Goal: Task Accomplishment & Management: Use online tool/utility

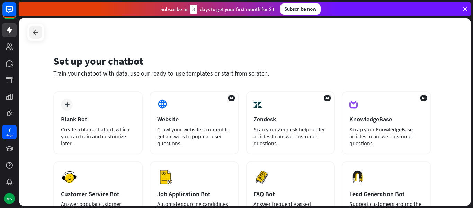
click at [36, 32] on icon at bounding box center [36, 32] width 8 height 8
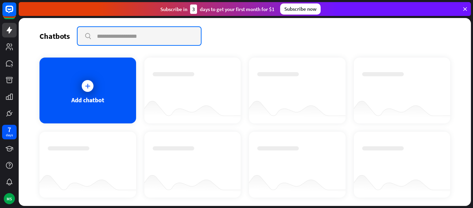
click at [121, 39] on input "text" at bounding box center [139, 36] width 123 height 18
click at [99, 39] on input "text" at bounding box center [139, 36] width 123 height 18
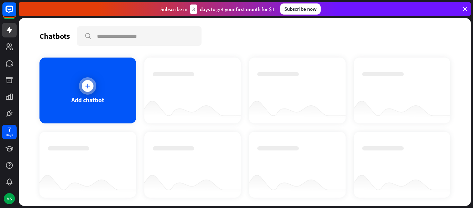
click at [85, 85] on icon at bounding box center [87, 85] width 7 height 7
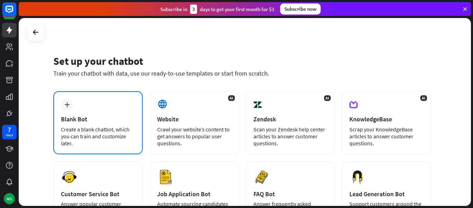
click at [97, 117] on div "Blank Bot" at bounding box center [98, 119] width 74 height 8
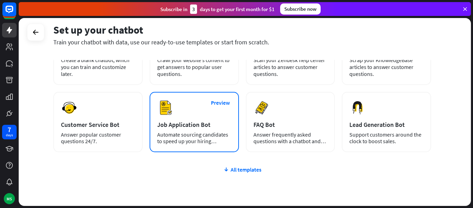
scroll to position [35, 0]
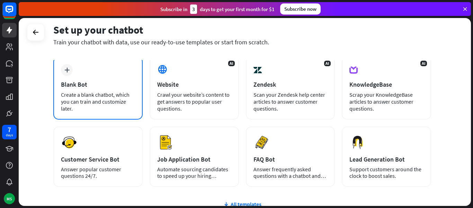
click at [95, 80] on div "Blank Bot" at bounding box center [98, 84] width 74 height 8
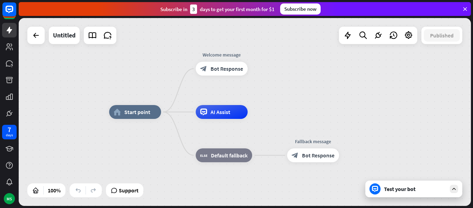
click at [448, 193] on div "Test your bot" at bounding box center [414, 189] width 97 height 17
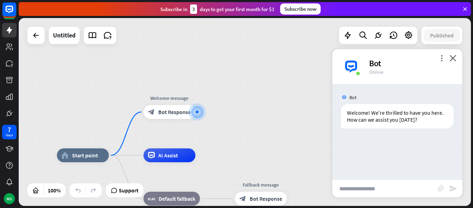
click at [366, 191] on input "text" at bounding box center [385, 188] width 105 height 17
click at [393, 190] on input "text" at bounding box center [385, 188] width 105 height 17
type input "*"
type input "**********"
click at [451, 188] on icon "send" at bounding box center [453, 188] width 8 height 8
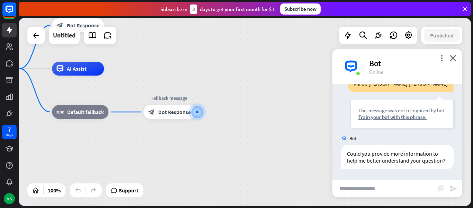
scroll to position [77, 0]
click at [412, 190] on input "text" at bounding box center [385, 188] width 105 height 17
type input "**********"
click at [454, 189] on icon "send" at bounding box center [453, 188] width 8 height 8
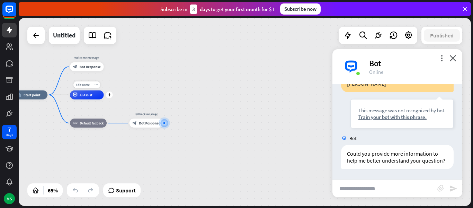
click at [90, 98] on div "AI Assist" at bounding box center [87, 94] width 34 height 9
click at [36, 46] on div "home_2 Start point Welcome message block_bot_response Bot Response AI Assist bl…" at bounding box center [245, 112] width 452 height 188
click at [38, 38] on icon at bounding box center [36, 35] width 8 height 8
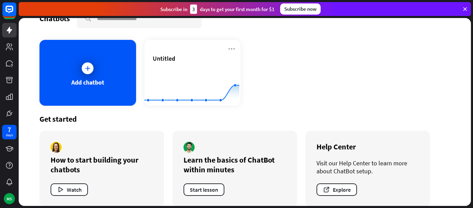
scroll to position [27, 0]
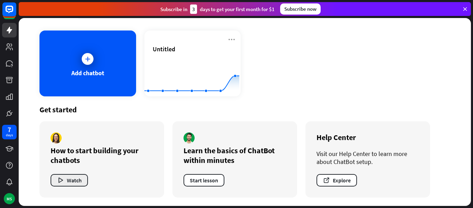
click at [71, 181] on button "Watch" at bounding box center [69, 180] width 37 height 12
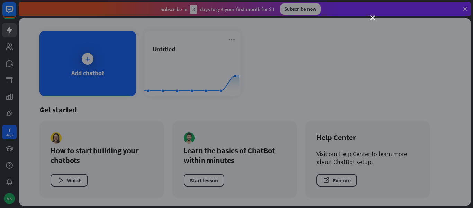
click at [369, 19] on div "close" at bounding box center [236, 104] width 473 height 208
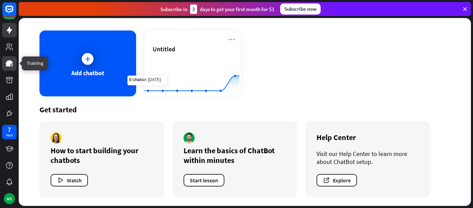
click at [5, 66] on link at bounding box center [9, 63] width 15 height 15
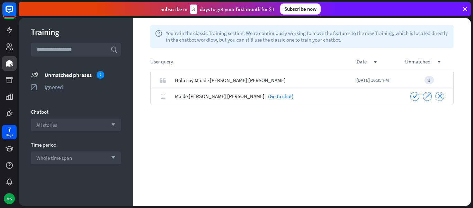
click at [439, 97] on icon "close" at bounding box center [440, 96] width 5 height 5
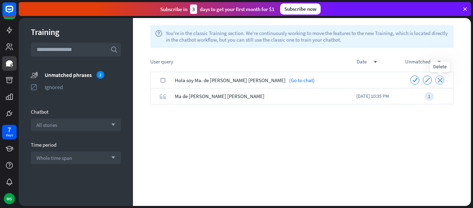
click at [441, 81] on icon "close" at bounding box center [440, 80] width 5 height 5
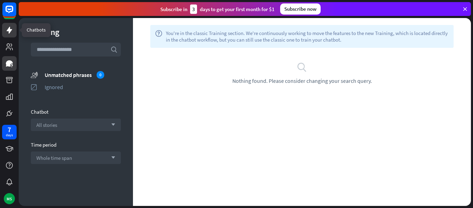
click at [15, 30] on link at bounding box center [9, 30] width 15 height 15
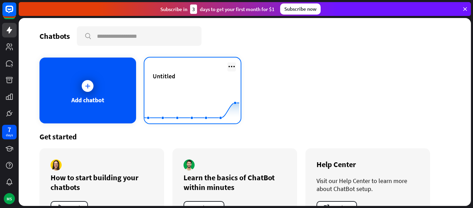
click at [232, 66] on icon at bounding box center [232, 66] width 8 height 8
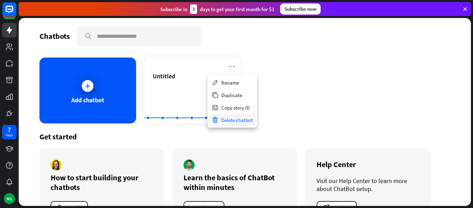
click at [219, 117] on div "Delete chatbot" at bounding box center [232, 120] width 47 height 12
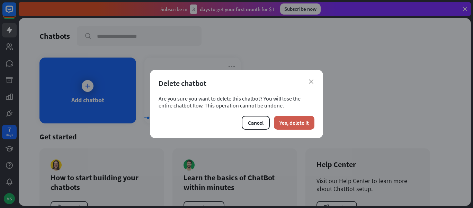
click at [303, 121] on button "Yes, delete it" at bounding box center [294, 123] width 41 height 14
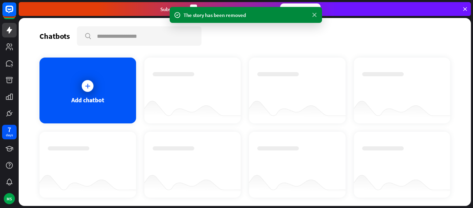
click at [314, 17] on icon at bounding box center [314, 14] width 7 height 7
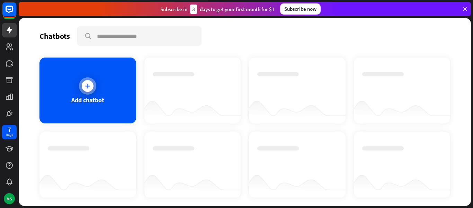
click at [95, 98] on div "Add chatbot" at bounding box center [87, 100] width 33 height 8
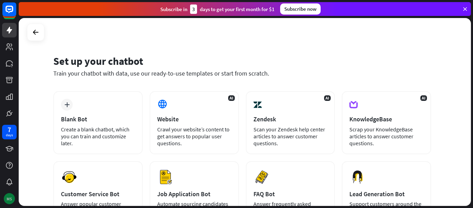
click at [14, 196] on div "MS" at bounding box center [9, 198] width 11 height 11
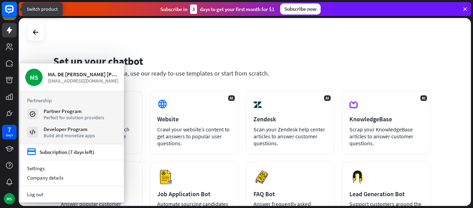
click at [5, 16] on rect at bounding box center [9, 9] width 15 height 15
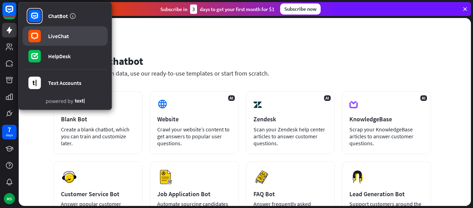
click at [57, 41] on link "LiveChat" at bounding box center [65, 35] width 85 height 19
